Goal: Task Accomplishment & Management: Use online tool/utility

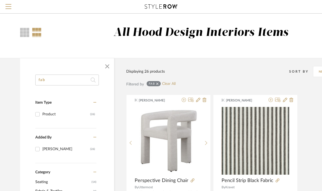
click at [80, 75] on input "fab" at bounding box center [67, 79] width 64 height 11
type input "f"
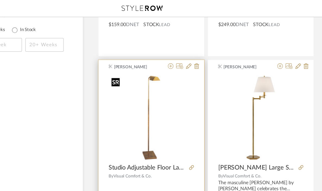
scroll to position [321, 0]
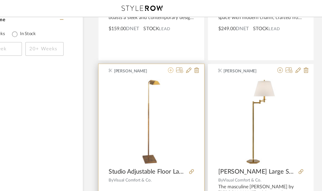
type input "floor lamp"
click at [183, 56] on icon at bounding box center [184, 55] width 4 height 4
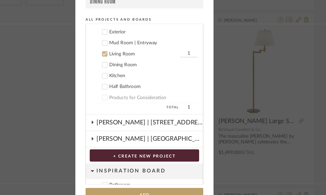
scroll to position [50, 0]
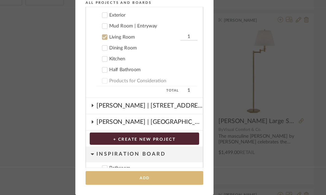
click at [177, 180] on button "Add" at bounding box center [162, 181] width 93 height 11
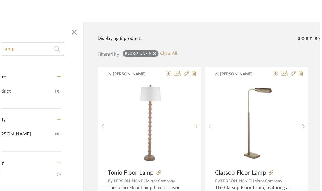
scroll to position [321, 0]
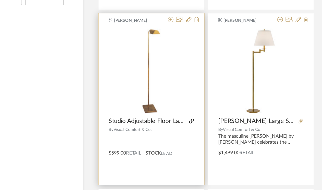
click at [202, 135] on icon at bounding box center [200, 136] width 4 height 4
click at [198, 56] on icon at bounding box center [198, 55] width 4 height 4
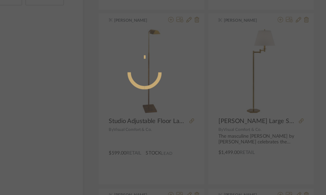
radio input "true"
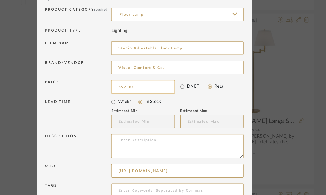
click at [145, 109] on input "599.00" at bounding box center [162, 109] width 50 height 11
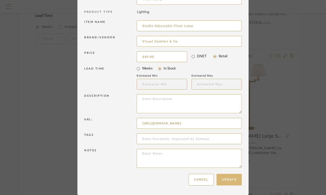
type input "$649.00"
click at [226, 178] on button "Update" at bounding box center [228, 180] width 25 height 12
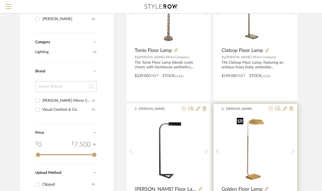
scroll to position [0, 0]
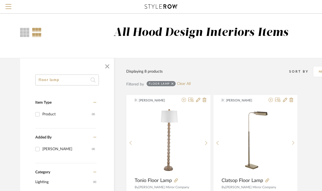
drag, startPoint x: 63, startPoint y: 76, endPoint x: 63, endPoint y: 79, distance: 3.5
click at [63, 80] on input "floor lamp" at bounding box center [67, 79] width 64 height 11
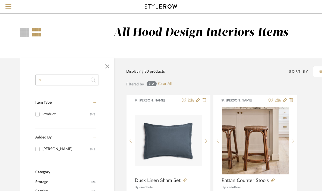
type input "b"
